Goal: Task Accomplishment & Management: Complete application form

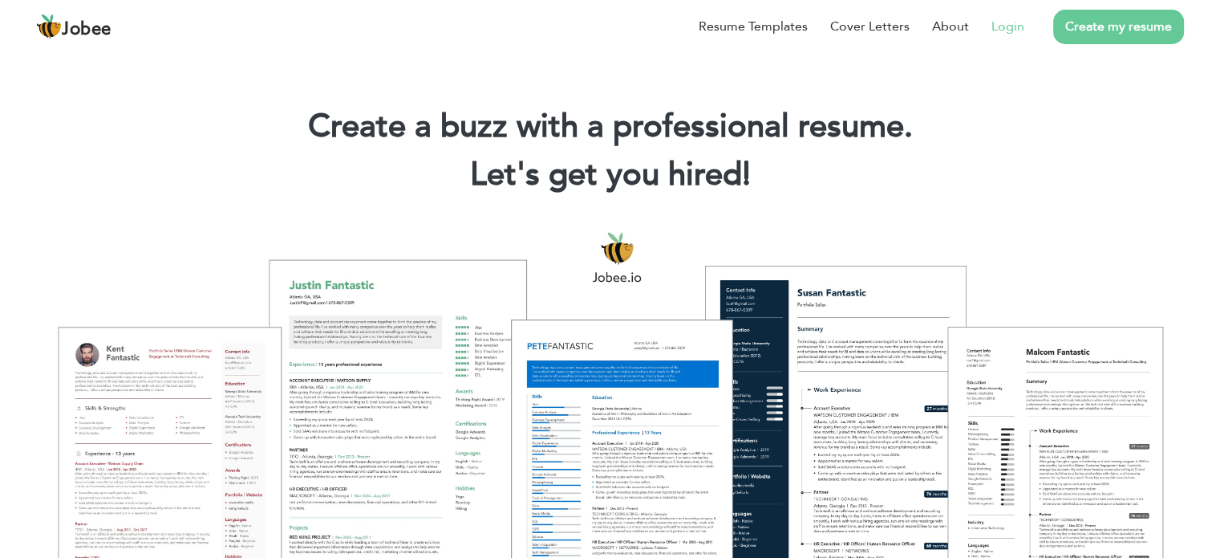
click at [1020, 29] on link "Login" at bounding box center [1008, 26] width 33 height 19
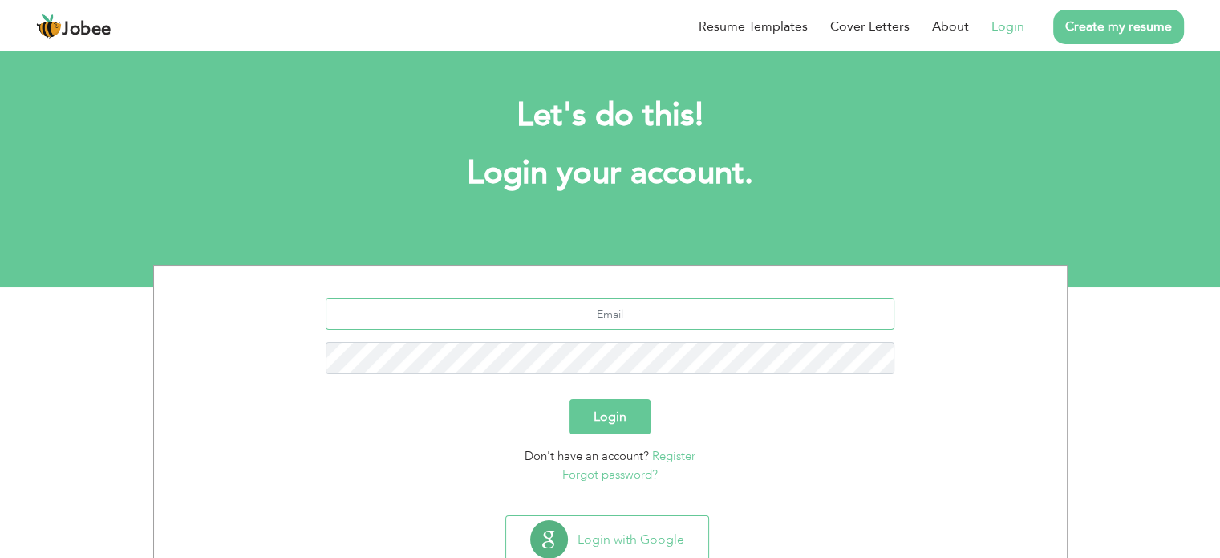
click at [629, 304] on input "text" at bounding box center [610, 314] width 569 height 32
type input "adnan.hassan00@gmail.com"
click at [614, 417] on button "Login" at bounding box center [610, 416] width 81 height 35
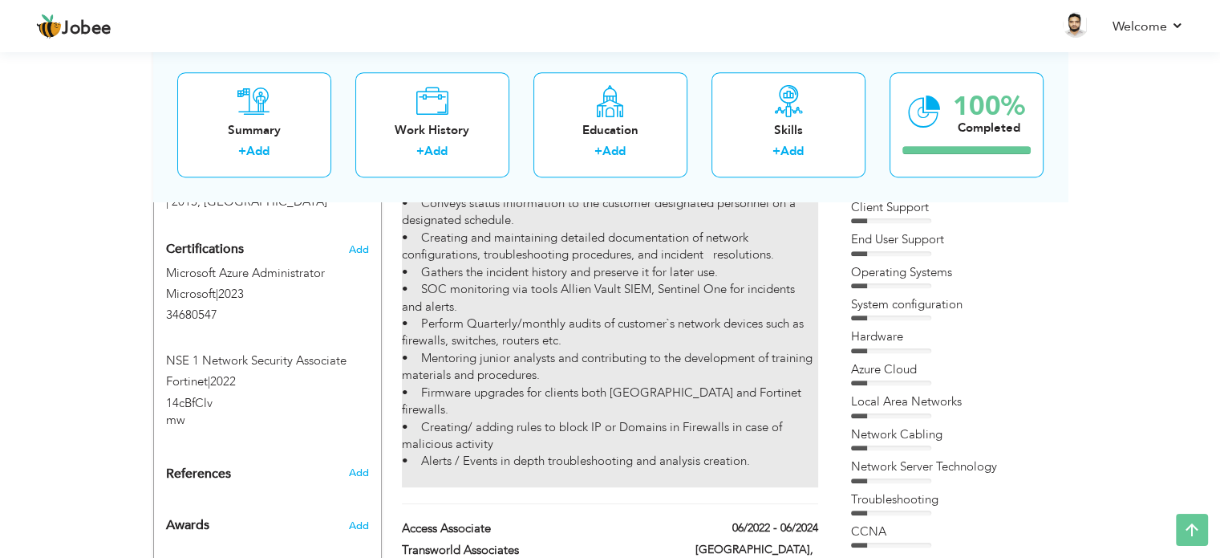
scroll to position [963, 0]
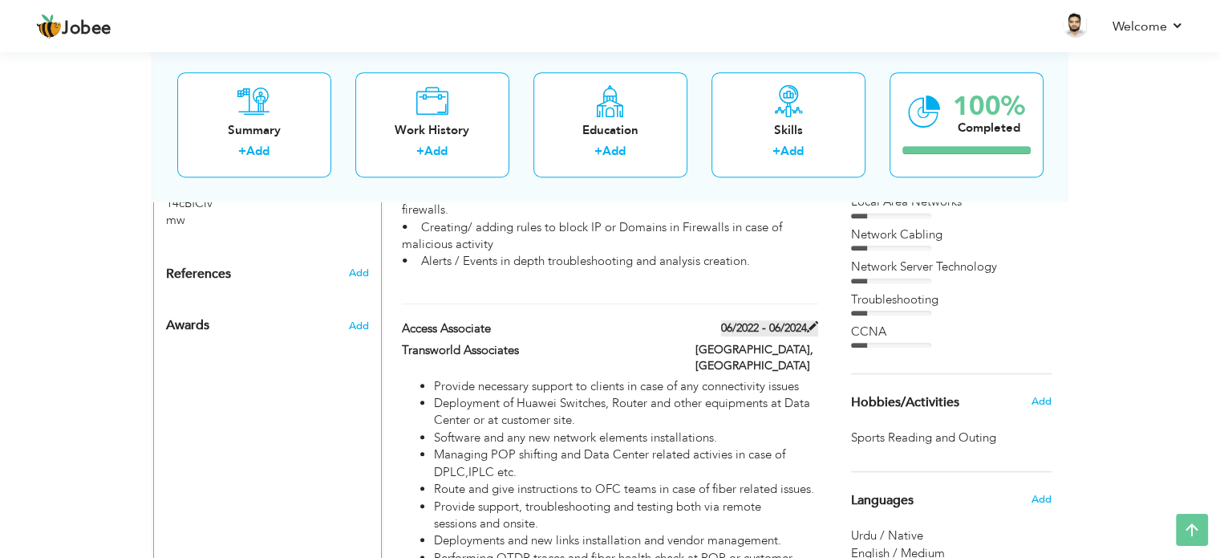
click at [816, 321] on span at bounding box center [812, 326] width 11 height 11
type input "Access Associate"
type input "Transworld Associates"
type input "06/2022"
type input "06/2024"
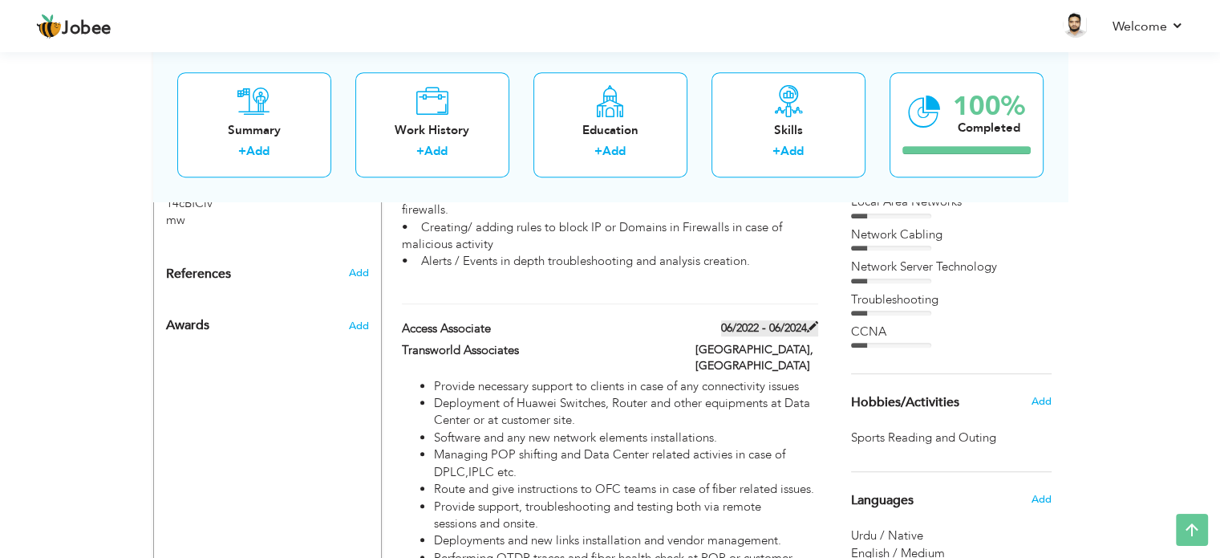
type input "Pakistan"
type input "Lahore"
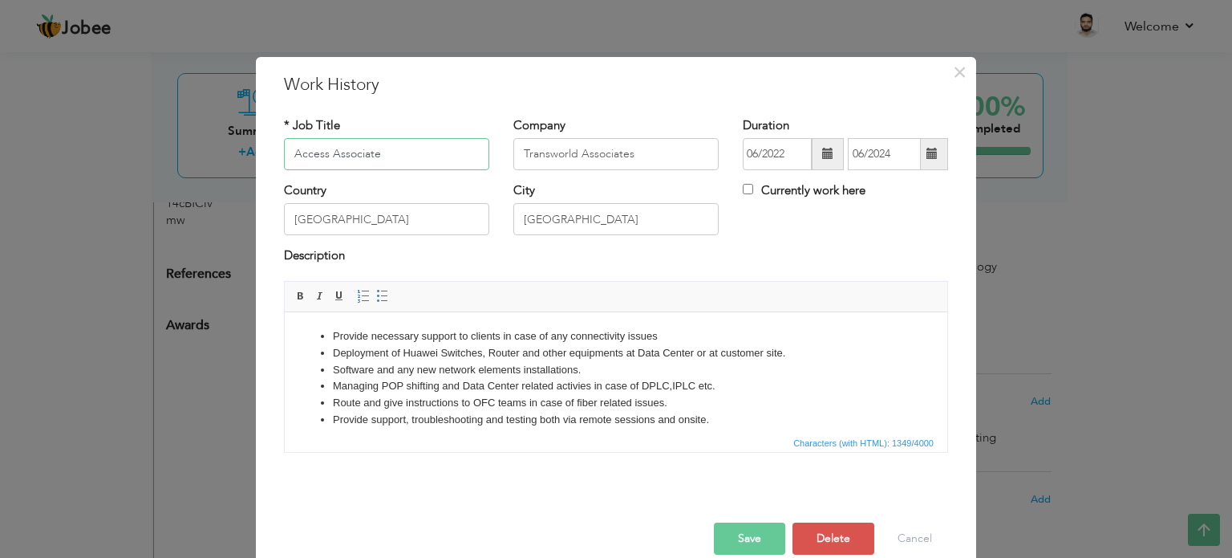
click at [324, 155] on input "Access Associate" at bounding box center [386, 154] width 205 height 32
click at [395, 152] on input "Access Associate" at bounding box center [386, 154] width 205 height 32
click at [322, 156] on input "Access Associate" at bounding box center [386, 154] width 205 height 32
type input "Associate Access Operations"
click at [751, 532] on button "Save" at bounding box center [749, 538] width 71 height 32
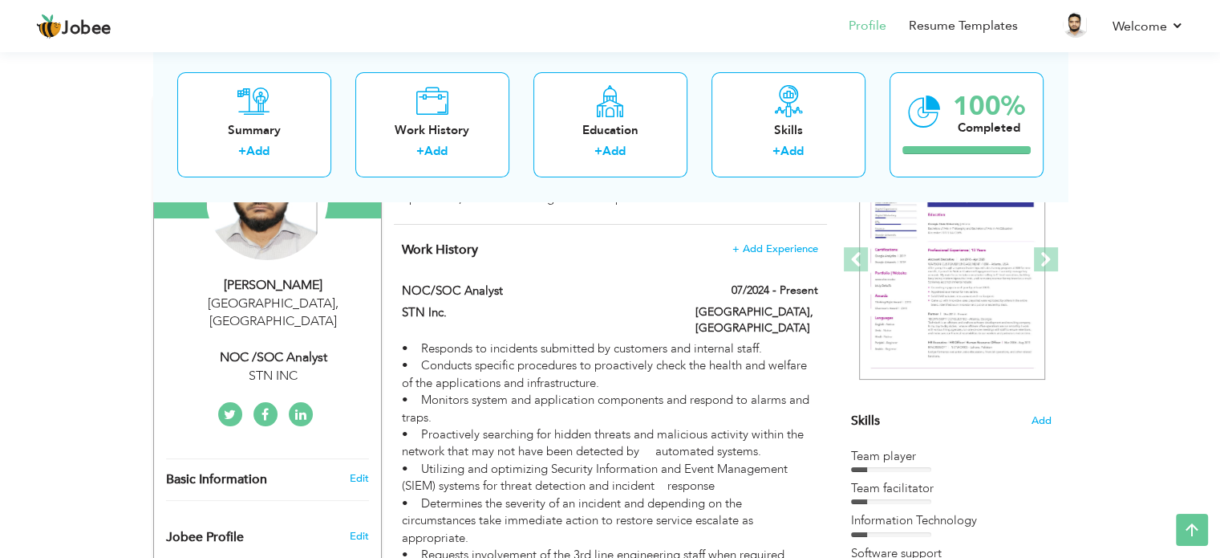
scroll to position [160, 0]
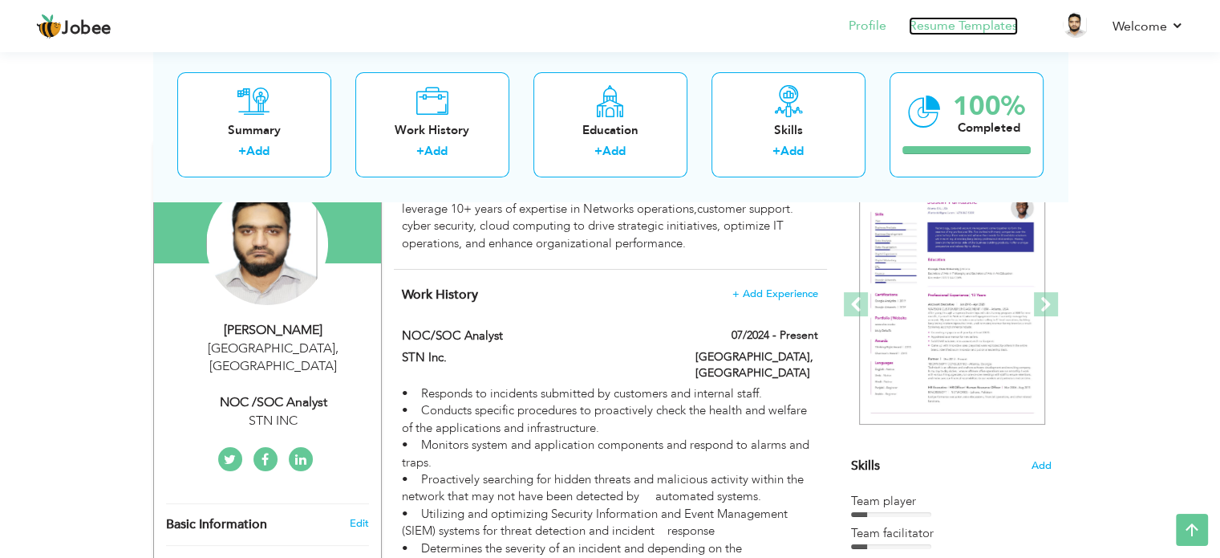
click at [987, 21] on link "Resume Templates" at bounding box center [963, 26] width 109 height 18
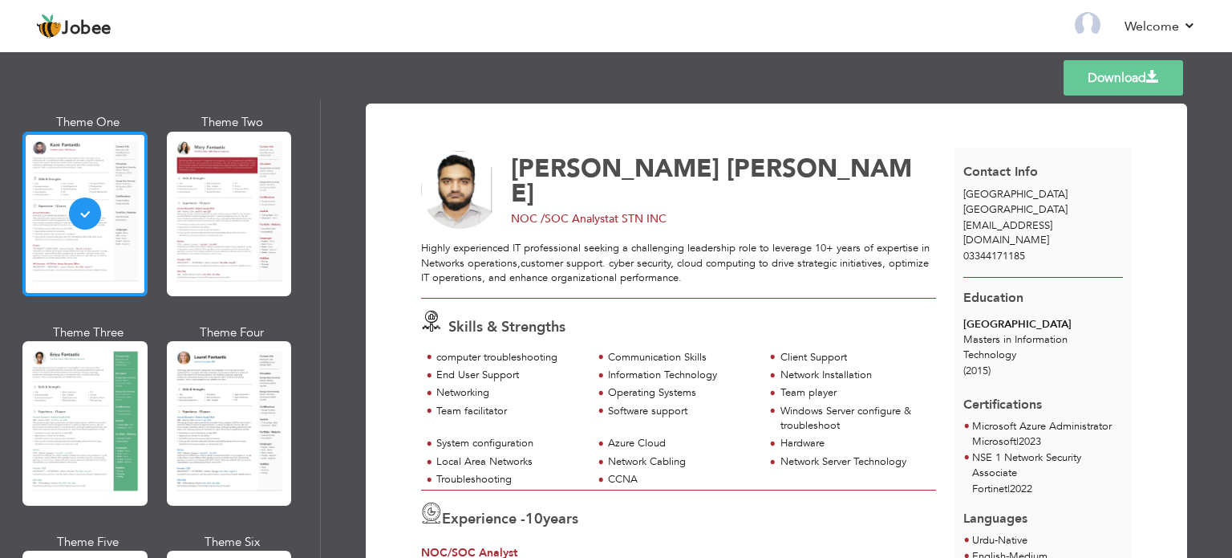
scroll to position [160, 0]
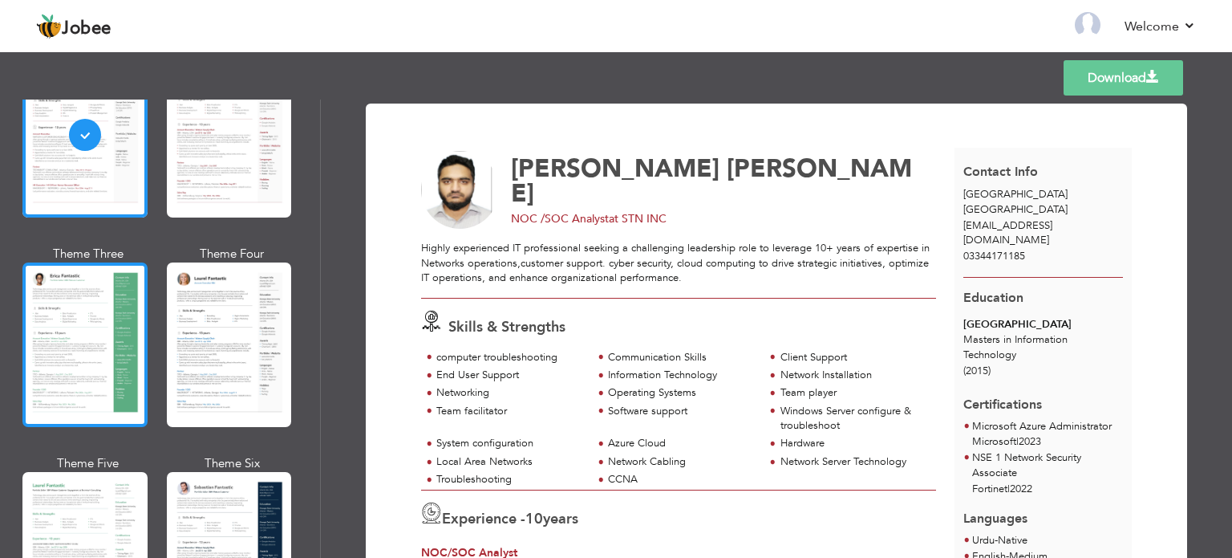
click at [103, 319] on div at bounding box center [84, 344] width 125 height 164
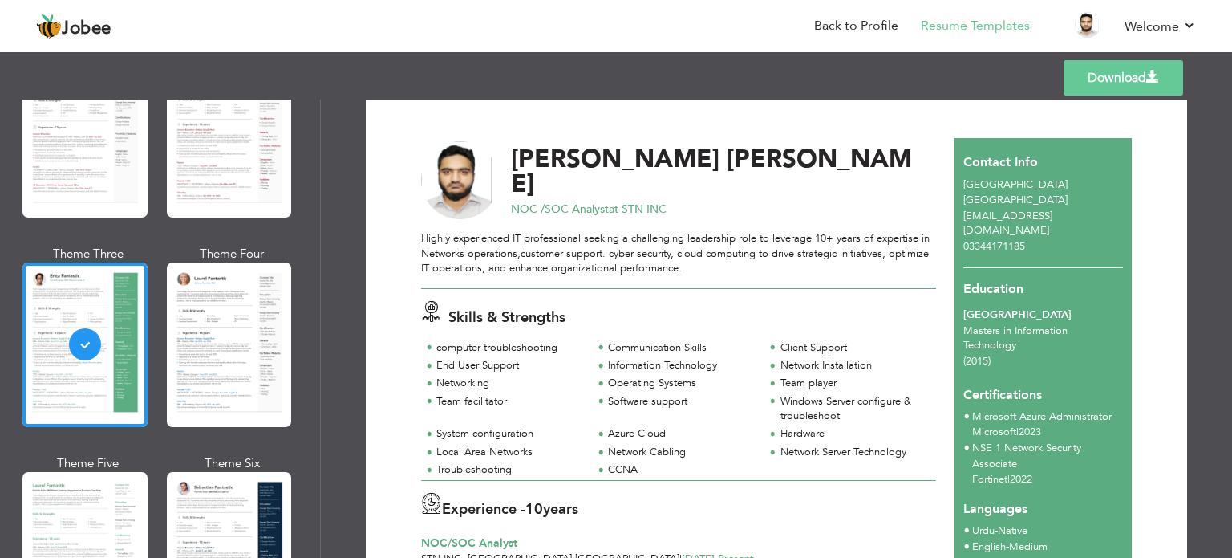
scroll to position [0, 0]
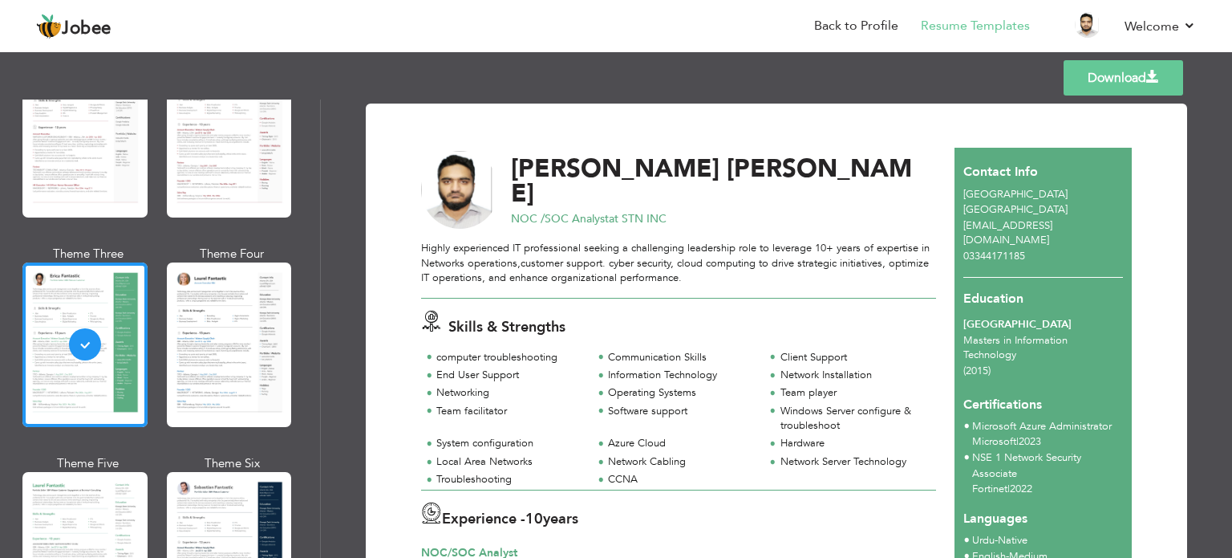
click at [1109, 76] on link "Download" at bounding box center [1124, 77] width 120 height 35
